Goal: Task Accomplishment & Management: Complete application form

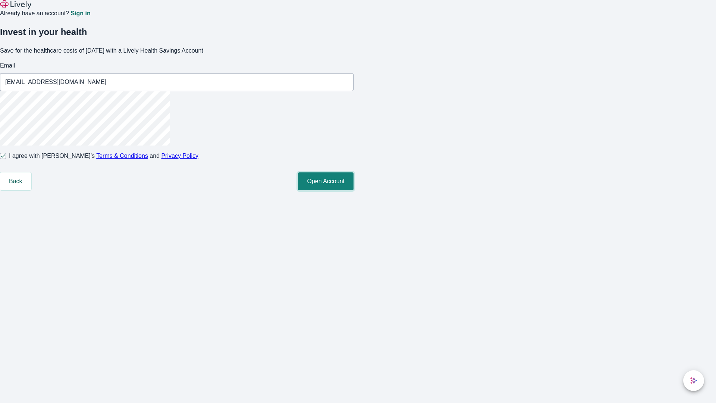
click at [354, 190] on button "Open Account" at bounding box center [326, 181] width 56 height 18
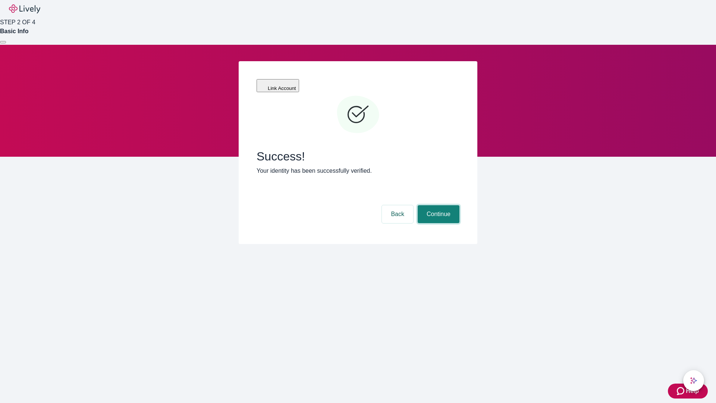
click at [438, 205] on button "Continue" at bounding box center [439, 214] width 42 height 18
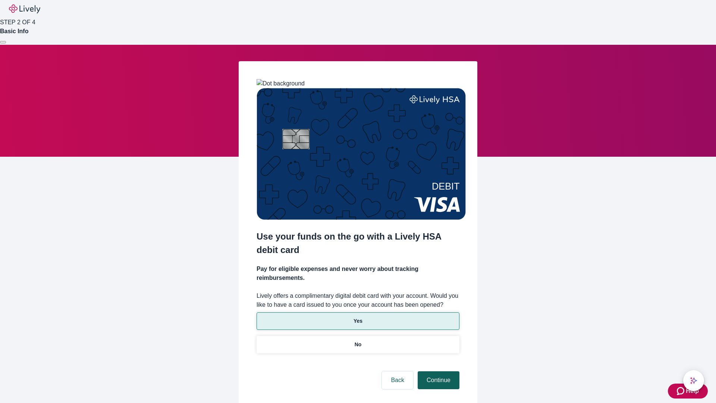
click at [358, 341] on p "No" at bounding box center [358, 345] width 7 height 8
click at [438, 371] on button "Continue" at bounding box center [439, 380] width 42 height 18
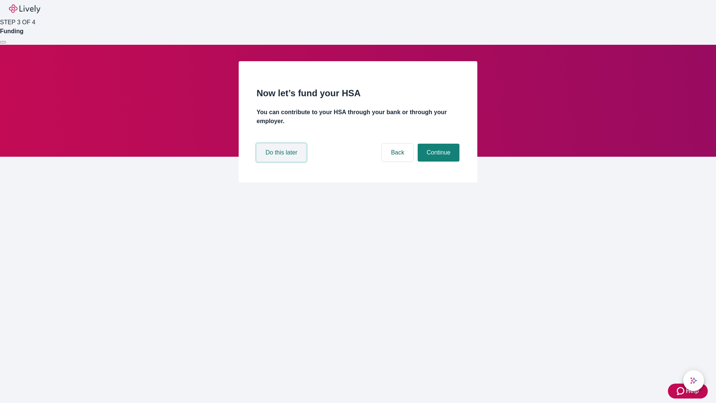
click at [282, 161] on button "Do this later" at bounding box center [282, 153] width 50 height 18
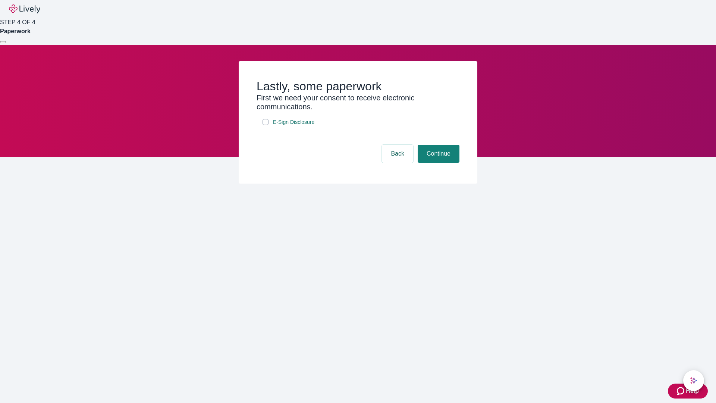
click at [266, 125] on input "E-Sign Disclosure" at bounding box center [266, 122] width 6 height 6
checkbox input "true"
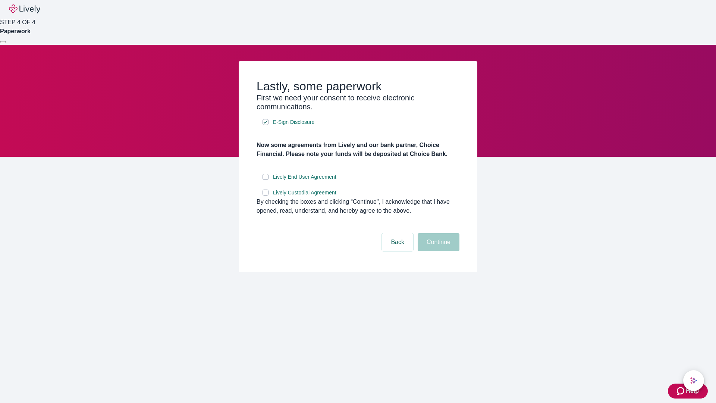
click at [266, 180] on input "Lively End User Agreement" at bounding box center [266, 177] width 6 height 6
checkbox input "true"
click at [266, 195] on input "Lively Custodial Agreement" at bounding box center [266, 192] width 6 height 6
checkbox input "true"
click at [438, 251] on button "Continue" at bounding box center [439, 242] width 42 height 18
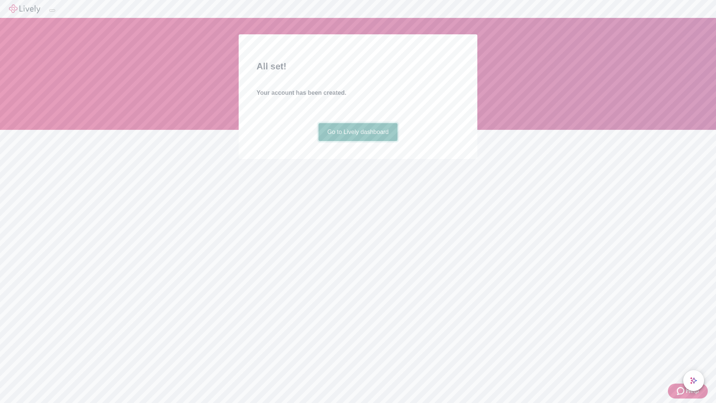
click at [358, 141] on link "Go to Lively dashboard" at bounding box center [358, 132] width 79 height 18
